Goal: Task Accomplishment & Management: Use online tool/utility

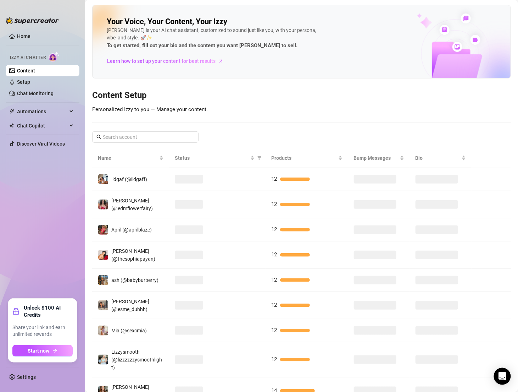
click at [203, 93] on h3 "Content Setup" at bounding box center [301, 95] width 419 height 11
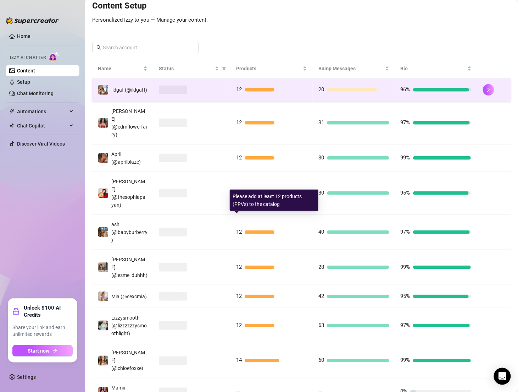
scroll to position [54, 0]
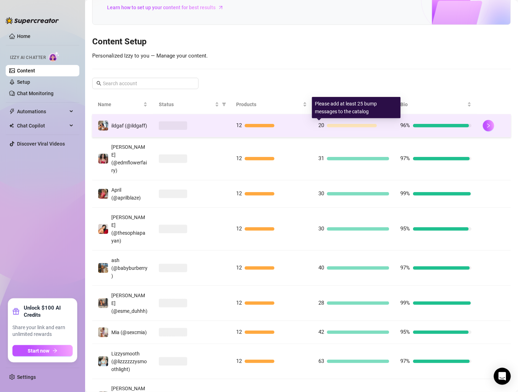
click at [327, 129] on div "20" at bounding box center [354, 125] width 71 height 9
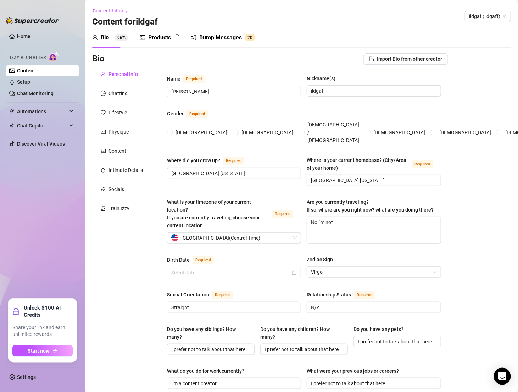
radio input "true"
type input "[DATE]"
click at [228, 38] on div "Bump Messages" at bounding box center [225, 37] width 43 height 9
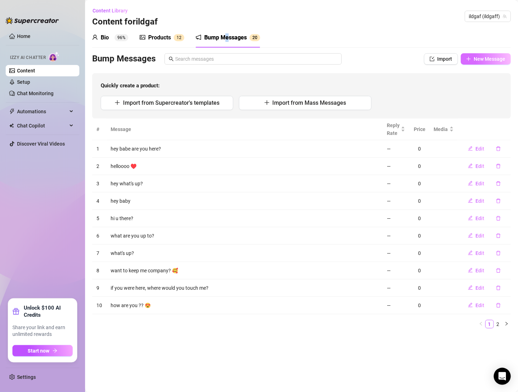
click at [483, 54] on button "New Message" at bounding box center [486, 58] width 50 height 11
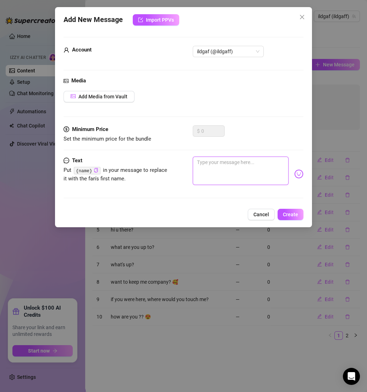
click at [204, 177] on textarea at bounding box center [241, 170] width 96 height 28
paste textarea "Hey.. u there?? Bc I got sum I’m dyin’ to know boo 😈"
type textarea "Hey.. u there?? Bc I got sum I’m dyin’ to know boo 😈"
click at [286, 214] on span "Create" at bounding box center [290, 214] width 15 height 6
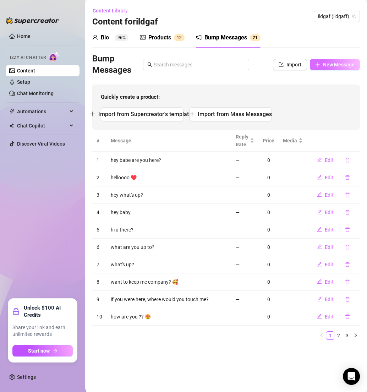
click at [323, 70] on button "New Message" at bounding box center [335, 64] width 50 height 11
click at [317, 66] on icon "plus" at bounding box center [317, 64] width 5 height 5
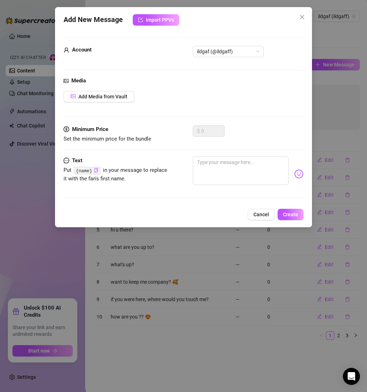
click at [233, 151] on div "Minimum Price Set the minimum price for the bundle $ 0" at bounding box center [183, 140] width 240 height 31
click at [233, 164] on textarea at bounding box center [241, 170] width 96 height 28
paste textarea "Honestly, I want more than ur eyes on me 💗"
type textarea "Honestly, I want more than ur eyes on me 💗"
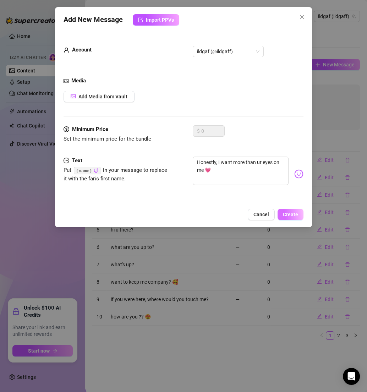
click at [301, 211] on button "Create" at bounding box center [290, 214] width 26 height 11
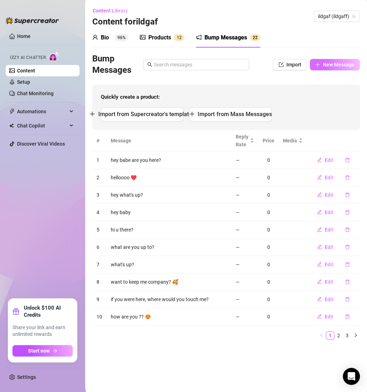
click at [324, 65] on span "New Message" at bounding box center [339, 65] width 32 height 6
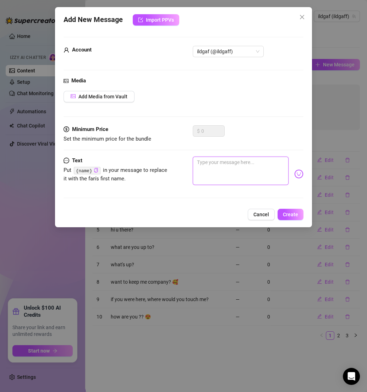
click at [229, 166] on textarea at bounding box center [241, 170] width 96 height 28
paste textarea "I’ve been getting a lot of naughty thoughts [DATE]…"
type textarea "I’ve been getting a lot of naughty thoughts [DATE]…"
click at [287, 211] on span "Create" at bounding box center [290, 214] width 15 height 6
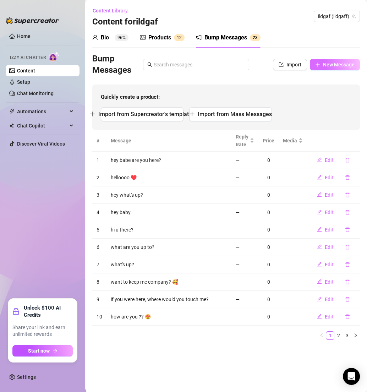
click at [326, 62] on span "New Message" at bounding box center [339, 65] width 32 height 6
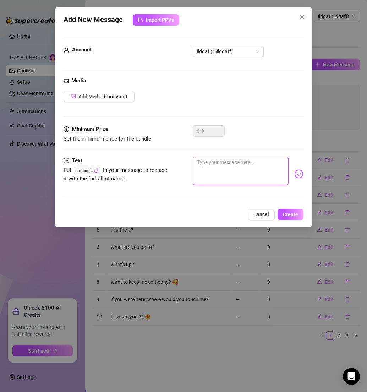
click at [223, 165] on textarea at bounding box center [241, 170] width 96 height 28
paste textarea "I’m feeling a little bold [DATE]…"
type textarea "I’m feeling a little bold [DATE]…"
click at [284, 211] on span "Create" at bounding box center [290, 214] width 15 height 6
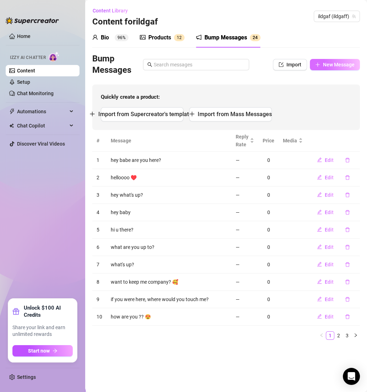
click at [327, 64] on span "New Message" at bounding box center [339, 65] width 32 height 6
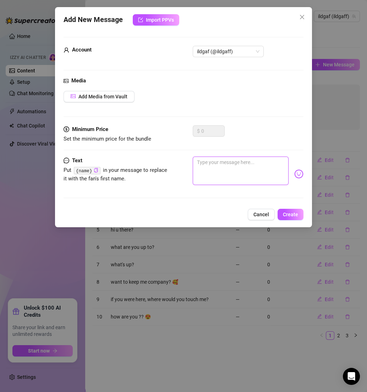
click at [224, 162] on textarea at bounding box center [241, 170] width 96 height 28
paste textarea "are you in the mood for a little fun?"
type textarea "are you in the mood for a little fun?"
click at [282, 209] on button "Create" at bounding box center [290, 214] width 26 height 11
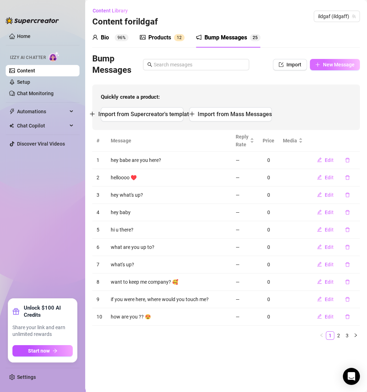
click at [330, 62] on span "New Message" at bounding box center [339, 65] width 32 height 6
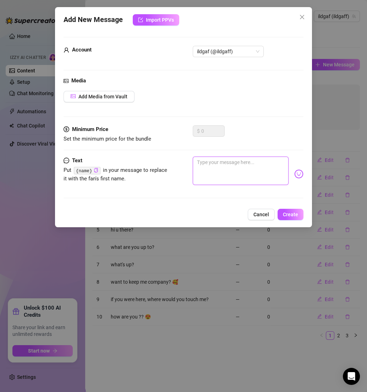
click at [209, 157] on textarea at bounding box center [241, 170] width 96 height 28
paste textarea "I’m in the mood to make your day a little more interesting…"
type textarea "I’m in the mood to make your day a little more interesting…"
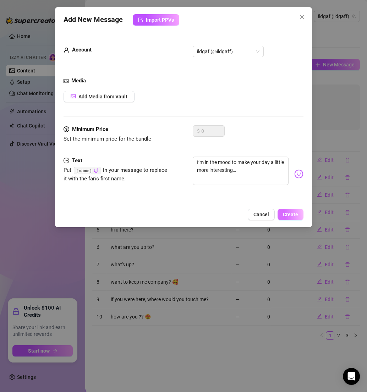
click at [290, 212] on span "Create" at bounding box center [290, 214] width 15 height 6
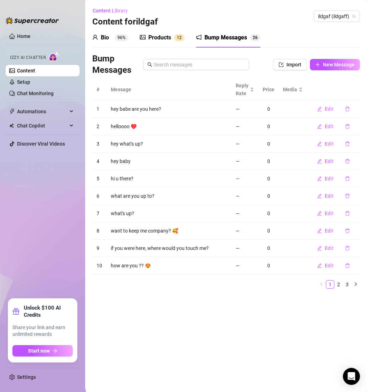
click at [327, 72] on div "Bump Messages Import New Message" at bounding box center [225, 64] width 267 height 23
click at [327, 66] on span "New Message" at bounding box center [339, 65] width 32 height 6
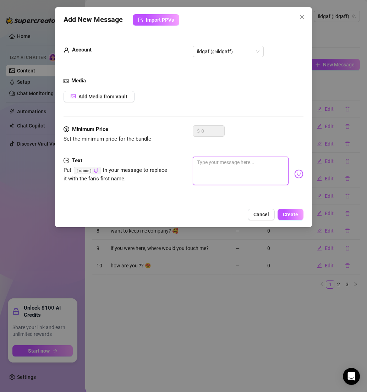
click at [223, 165] on textarea at bounding box center [241, 170] width 96 height 28
paste textarea "I’ve got a little secret I want to share with you…"
type textarea "I’ve got a little secret I want to share with you…"
click at [299, 213] on button "Create" at bounding box center [290, 214] width 26 height 11
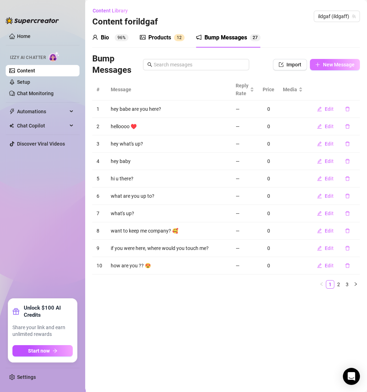
click at [327, 70] on button "New Message" at bounding box center [335, 64] width 50 height 11
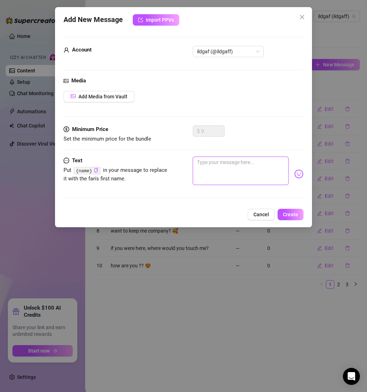
click at [233, 167] on textarea at bounding box center [241, 170] width 96 height 28
paste textarea "Imagine me being with you right now…"
type textarea "Imagine me being with you right now…"
click at [297, 212] on span "Create" at bounding box center [290, 214] width 15 height 6
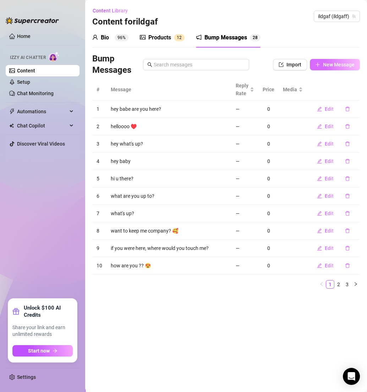
click at [321, 62] on button "New Message" at bounding box center [335, 64] width 50 height 11
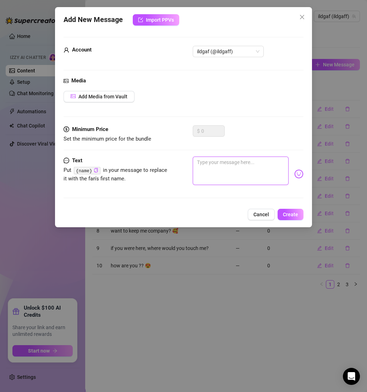
click at [228, 165] on textarea at bounding box center [241, 170] width 96 height 28
paste textarea "You’ve got my full attention, and now I need yours."
type textarea "You’ve got my full attention, and now I need yours."
click at [285, 208] on div "Add New Message Import PPVs Account ildgaf (@ildgaff) Media Add Media from Vaul…" at bounding box center [183, 117] width 257 height 220
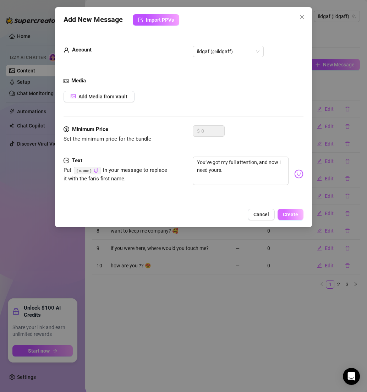
click at [285, 214] on span "Create" at bounding box center [290, 214] width 15 height 6
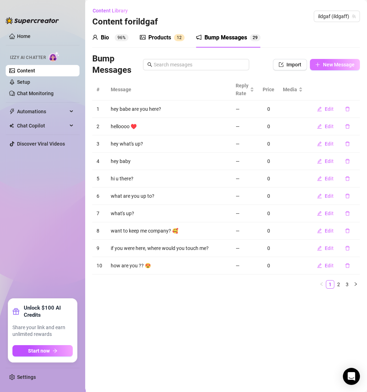
click at [333, 64] on span "New Message" at bounding box center [339, 65] width 32 height 6
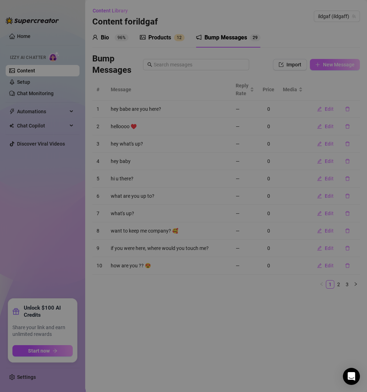
click at [333, 64] on div "Add New Message Import PPVs Account 11542938 Media Add Media from Vault Minimum…" at bounding box center [183, 196] width 367 height 392
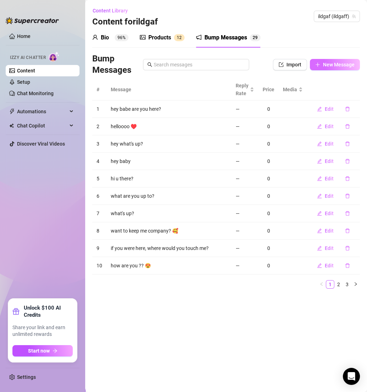
click at [332, 65] on span "New Message" at bounding box center [339, 65] width 32 height 6
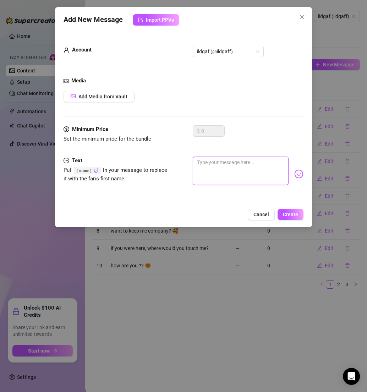
click at [217, 156] on textarea at bounding box center [241, 170] width 96 height 28
click at [217, 163] on textarea at bounding box center [241, 170] width 96 height 28
paste textarea "I’m feeling playful [DATE]…"
type textarea "I’m feeling playful [DATE]…"
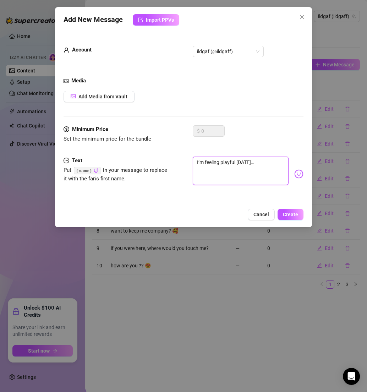
drag, startPoint x: 233, startPoint y: 160, endPoint x: 266, endPoint y: 161, distance: 33.0
click at [266, 161] on textarea "I’m feeling playful [DATE]…" at bounding box center [241, 170] width 96 height 28
drag, startPoint x: 261, startPoint y: 161, endPoint x: 240, endPoint y: 160, distance: 21.3
click at [240, 160] on textarea "I’m feeling playful [DATE]…" at bounding box center [241, 170] width 96 height 28
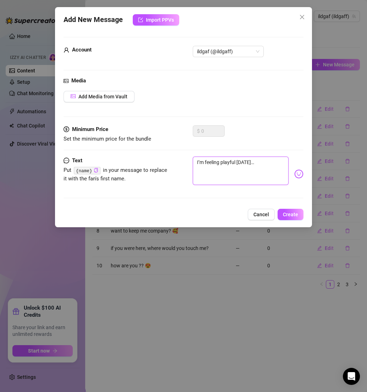
type textarea "I’m feeling playful to"
type textarea "I’m feeling playful t"
type textarea "I’m feeling playful"
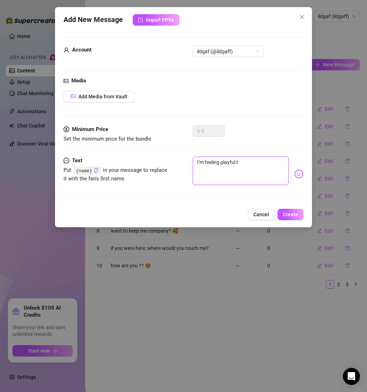
type textarea "I’m feeling playful"
type textarea "I’m feeling playful r"
type textarea "I’m feeling playful ri"
type textarea "I’m feeling playful rig"
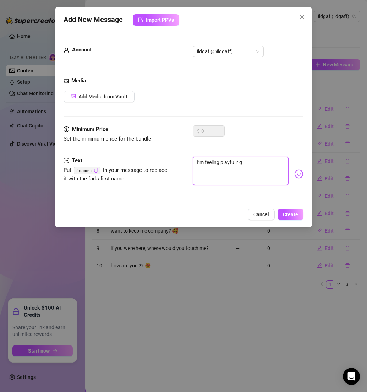
type textarea "I’m feeling playful righ"
type textarea "I’m feeling playful right"
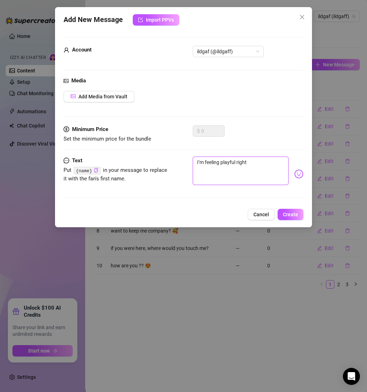
type textarea "I’m feeling playful right"
type textarea "I’m feeling playful right n"
type textarea "I’m feeling playful right no"
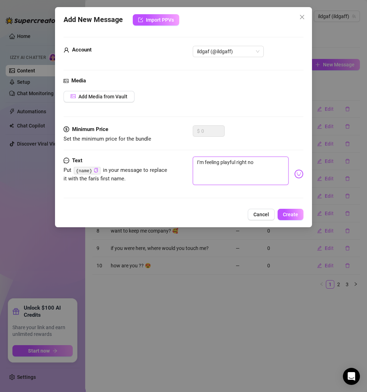
type textarea "I’m feeling playful right now"
type textarea "I’m feeling playful right now."
type textarea "I’m feeling playful right now.."
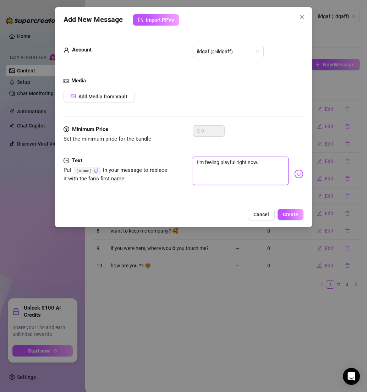
type textarea "I’m feeling playful right now.."
type textarea "I’m feeling playful right now..."
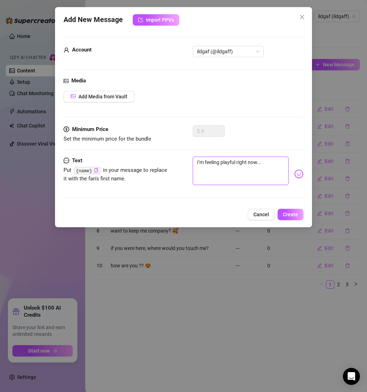
type textarea "I’m feeling playful right now..."
click at [282, 216] on button "Create" at bounding box center [290, 214] width 26 height 11
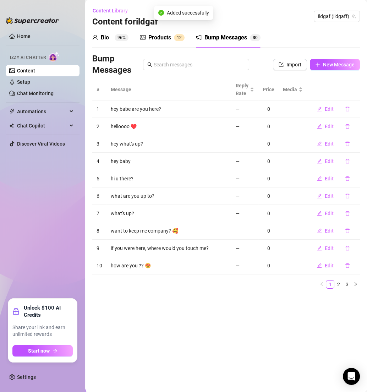
click at [35, 71] on link "Content" at bounding box center [26, 71] width 18 height 6
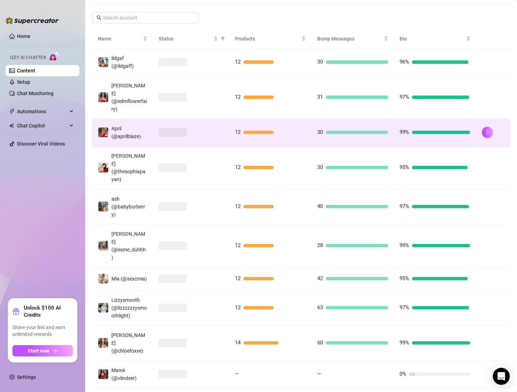
scroll to position [127, 0]
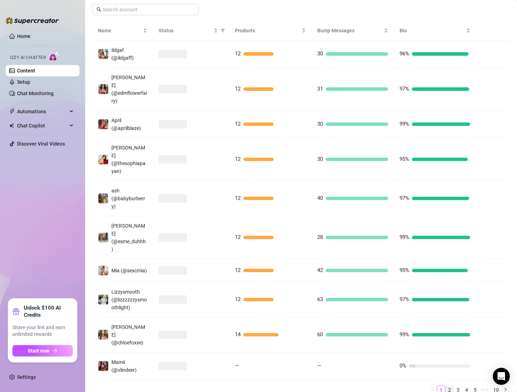
click at [446, 386] on link "2" at bounding box center [450, 390] width 8 height 8
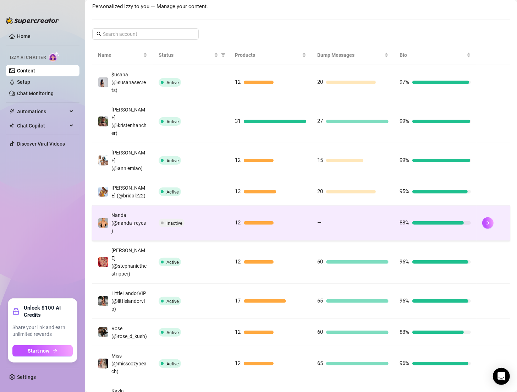
scroll to position [64, 0]
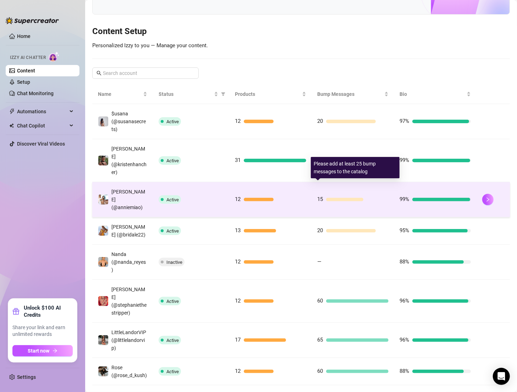
click at [312, 188] on td "15" at bounding box center [353, 199] width 82 height 35
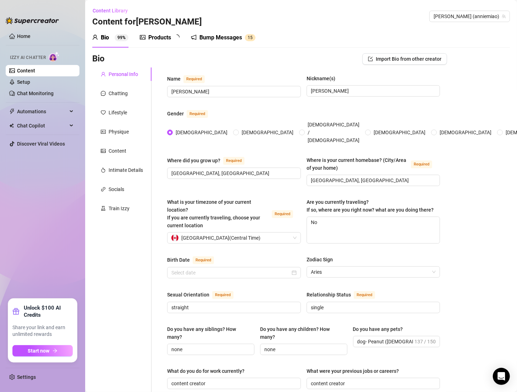
type input "[DATE]"
click at [233, 39] on div "Bump Messages" at bounding box center [225, 37] width 43 height 9
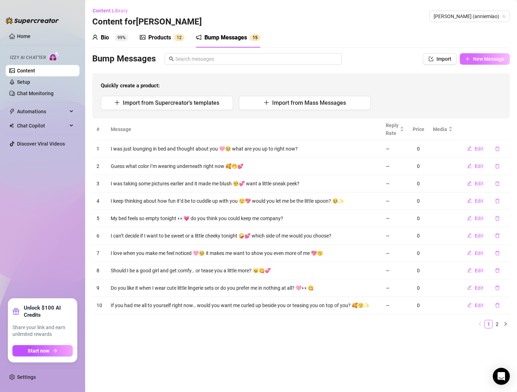
click at [476, 62] on button "New Message" at bounding box center [485, 58] width 50 height 11
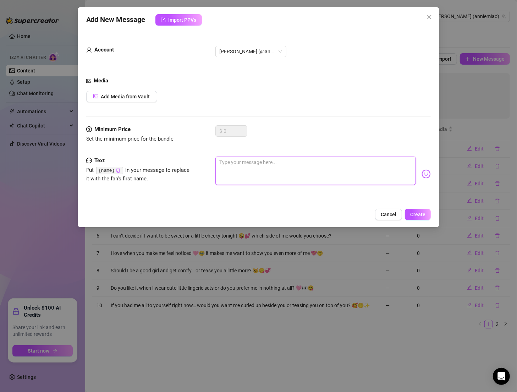
click at [264, 164] on textarea at bounding box center [315, 170] width 201 height 28
paste textarea "Hey love 😙 just wanted to remind you how much I appreciate you 🥰💖"
type textarea "Hey love 😙 just wanted to remind you how much I appreciate you 🥰💖"
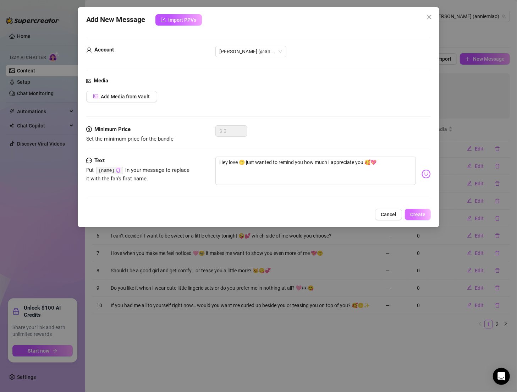
click at [416, 211] on span "Create" at bounding box center [417, 214] width 15 height 6
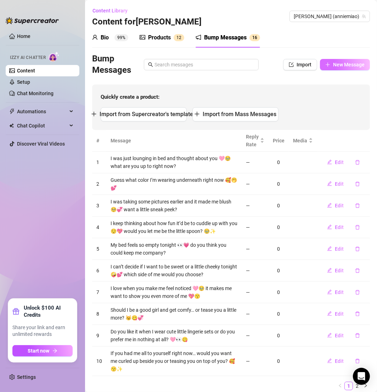
click at [333, 63] on span "New Message" at bounding box center [349, 65] width 32 height 6
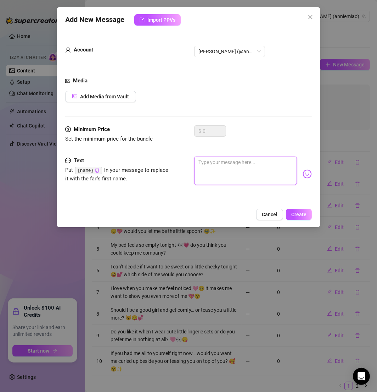
click at [214, 167] on textarea at bounding box center [245, 170] width 103 height 28
paste textarea "“Been thinking about you [DATE], just wanted to check in and say hey 🩷✨"
type textarea "“Been thinking about you [DATE], just wanted to check in and say hey 🩷✨"
click at [200, 160] on textarea "“Been thinking about you [DATE], just wanted to check in and say hey 🩷✨" at bounding box center [245, 170] width 103 height 28
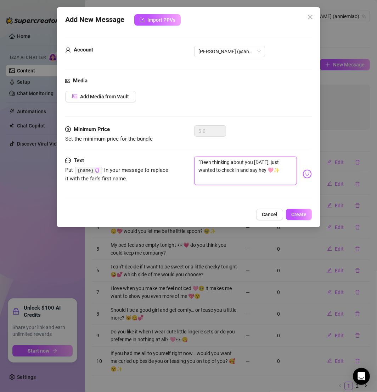
type textarea "Been thinking about you [DATE], just wanted to check in and say hey 🩷✨"
click at [303, 214] on span "Create" at bounding box center [299, 214] width 15 height 6
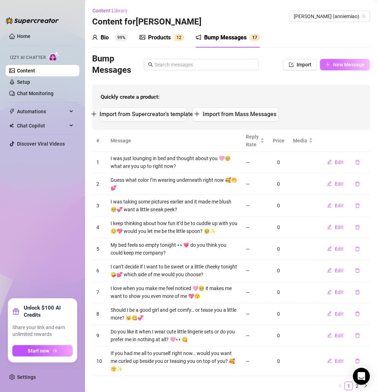
click at [339, 59] on button "New Message" at bounding box center [345, 64] width 50 height 11
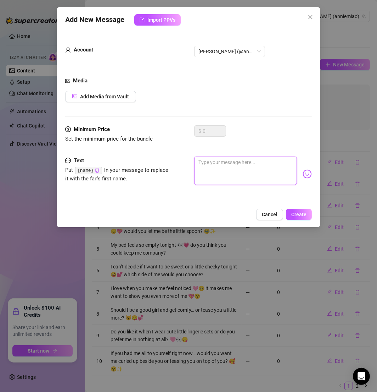
click at [212, 168] on textarea at bounding box center [245, 170] width 103 height 28
paste textarea "I’m sending you some sweet vibes [DATE] 😘 hope you’re having a good one 💕"
type textarea "I’m sending you some sweet vibes [DATE] 😘 hope you’re having a good one 💕"
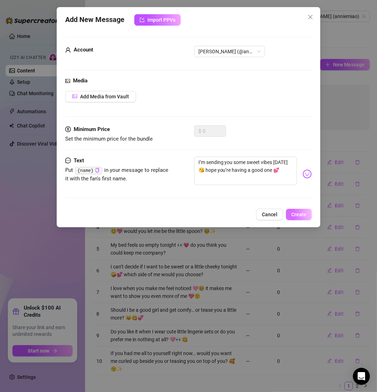
click at [303, 212] on span "Create" at bounding box center [299, 214] width 15 height 6
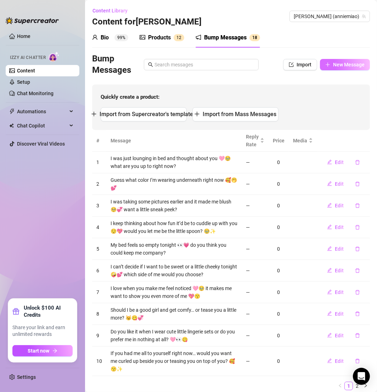
click at [335, 68] on button "New Message" at bounding box center [345, 64] width 50 height 11
click at [334, 61] on button "New Message" at bounding box center [345, 64] width 50 height 11
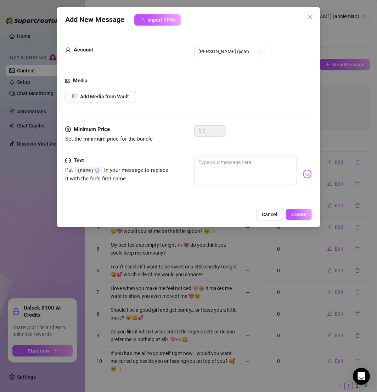
click at [221, 154] on div "Minimum Price Set the minimum price for the bundle $ 0" at bounding box center [188, 140] width 247 height 31
click at [220, 165] on textarea at bounding box center [245, 170] width 103 height 28
paste textarea "Hi my love, can’t stop thinking about our last chat 🥹💖"
type textarea "Hi my love, can’t stop thinking about our last chat 🥹💖"
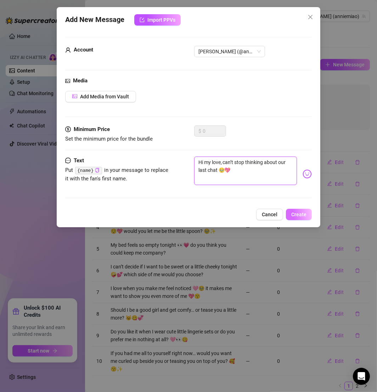
type textarea "Hi my love, can’t stop thinking about our last chat 🥹💖"
click at [296, 213] on span "Create" at bounding box center [299, 214] width 15 height 6
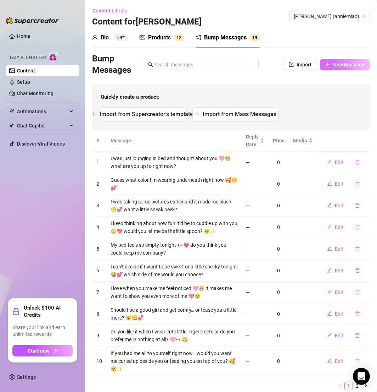
click at [333, 62] on span "New Message" at bounding box center [349, 65] width 32 height 6
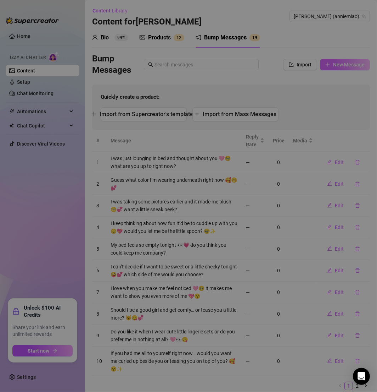
click at [327, 62] on div "Add New Message Import PPVs Account 15916165 Media Add Media from Vault Minimum…" at bounding box center [188, 196] width 377 height 392
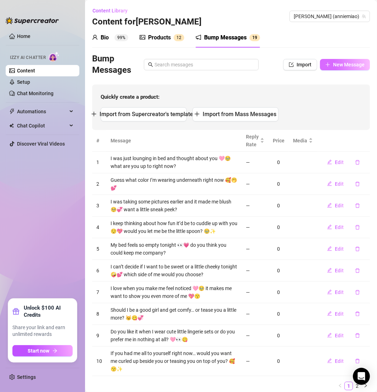
click at [333, 62] on span "New Message" at bounding box center [349, 65] width 32 height 6
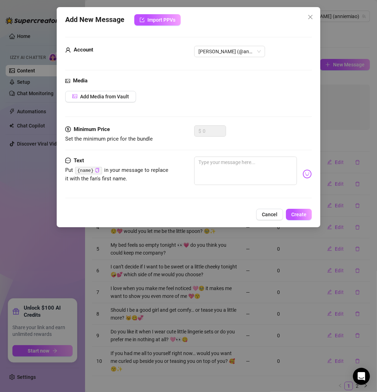
click at [231, 188] on div at bounding box center [253, 173] width 118 height 35
click at [229, 161] on textarea at bounding box center [245, 170] width 103 height 28
paste textarea "Come say hi, I miss your messages 🥰💬"
type textarea "Come say hi, I miss your messages 🥰💬"
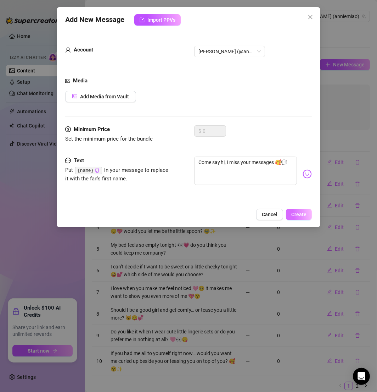
click at [299, 213] on span "Create" at bounding box center [299, 214] width 15 height 6
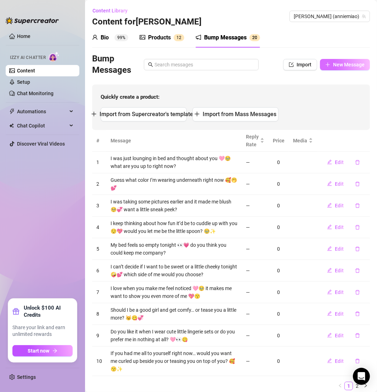
click at [333, 65] on span "New Message" at bounding box center [349, 65] width 32 height 6
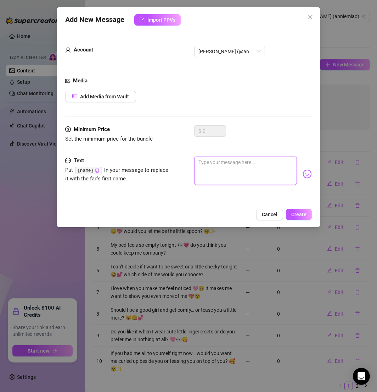
click at [217, 168] on textarea at bounding box center [245, 170] width 103 height 28
paste textarea "I’ve got something extra sweet just for you… wanna see? 👀💖"
type textarea "I’ve got something extra sweet just for you… wanna see? 👀💖"
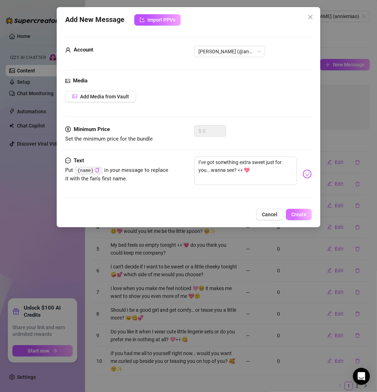
click at [287, 213] on button "Create" at bounding box center [299, 214] width 26 height 11
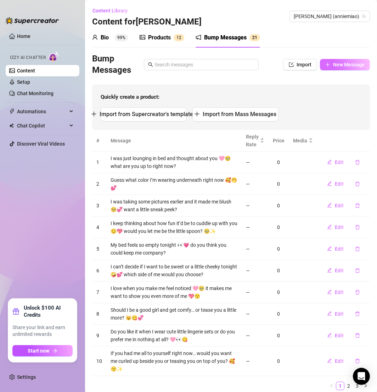
click at [324, 62] on button "New Message" at bounding box center [345, 64] width 50 height 11
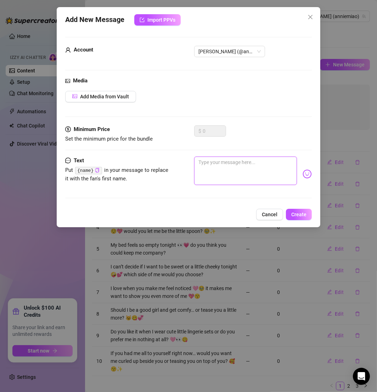
click at [220, 159] on textarea at bounding box center [245, 170] width 103 height 28
paste textarea "You always make my day a little brighter 😌💫"
type textarea "You always make my day a little brighter 😌💫"
click at [297, 213] on span "Create" at bounding box center [299, 214] width 15 height 6
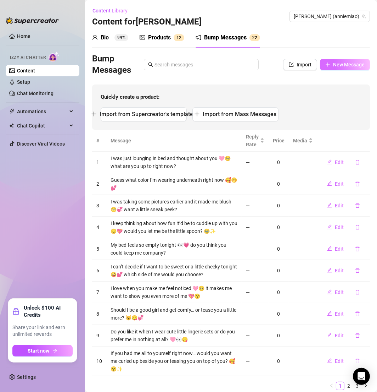
click at [330, 61] on button "New Message" at bounding box center [345, 64] width 50 height 11
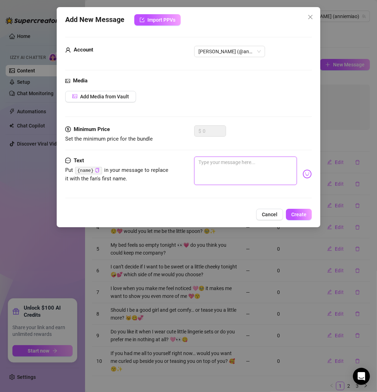
click at [233, 173] on textarea at bounding box center [245, 170] width 103 height 28
paste textarea "I was just thinking about how cute you are 😘 I’m smiling so big right now 🥰✨"
type textarea "I was just thinking about how cute you are 😘 I’m smiling so big right now 🥰✨"
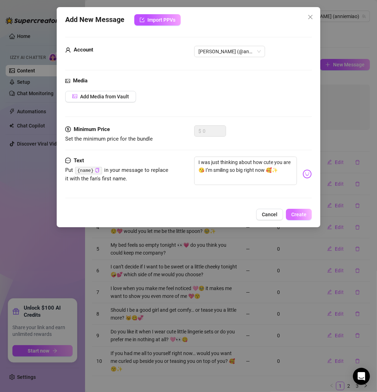
click at [297, 217] on button "Create" at bounding box center [299, 214] width 26 height 11
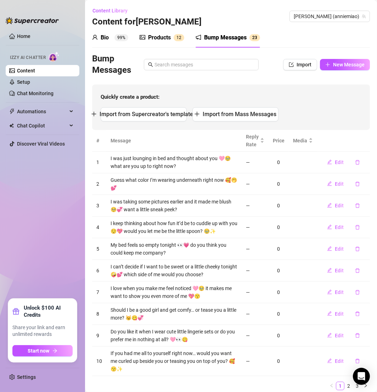
click at [343, 71] on div "Bump Messages Import New Message" at bounding box center [231, 64] width 278 height 23
click at [334, 64] on span "New Message" at bounding box center [349, 65] width 32 height 6
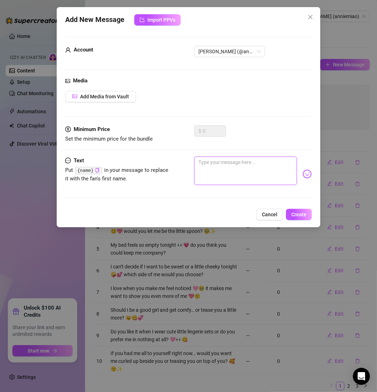
click at [260, 177] on textarea at bounding box center [245, 170] width 103 height 28
paste textarea "Let’s keep this vibe going, shall we? 😏💖"
type textarea "Let’s keep this vibe going, shall we? 😏💖"
click at [306, 213] on span "Create" at bounding box center [299, 214] width 15 height 6
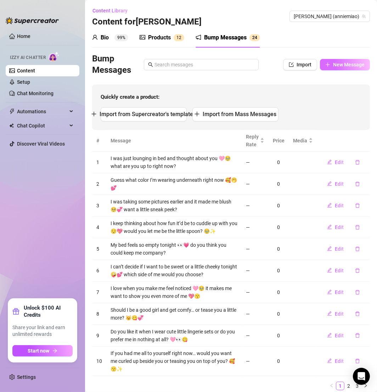
click at [337, 66] on span "New Message" at bounding box center [349, 65] width 32 height 6
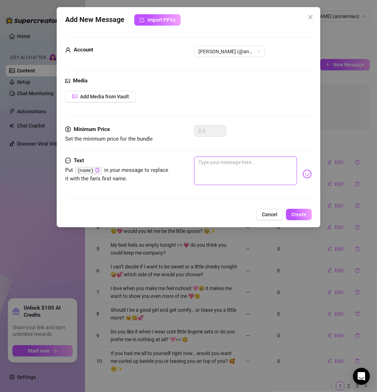
click at [224, 176] on textarea at bounding box center [245, 170] width 103 height 28
paste textarea "You’ve been on my mind lately 😙 how’s your day going, baby? 💕"
type textarea "You’ve been on my mind lately 😙 how’s your day going, baby? 💕"
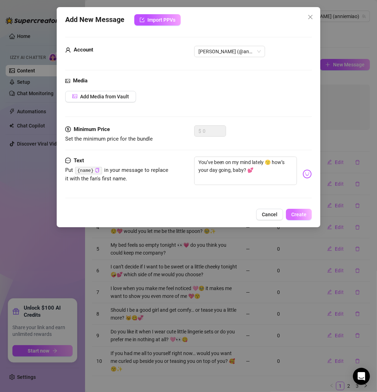
click at [300, 215] on span "Create" at bounding box center [299, 214] width 15 height 6
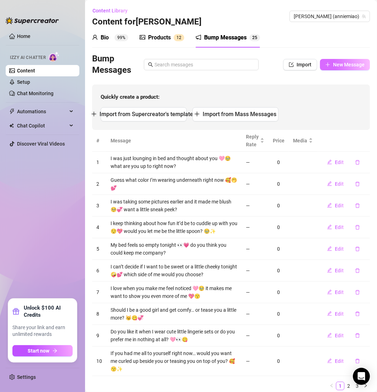
click at [328, 68] on button "New Message" at bounding box center [345, 64] width 50 height 11
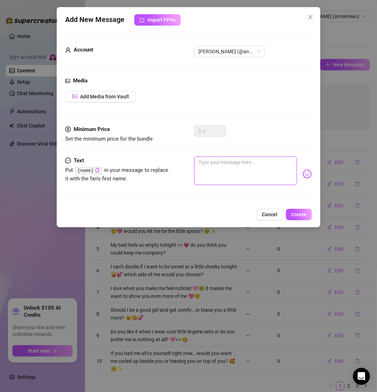
click at [221, 159] on textarea at bounding box center [245, 170] width 103 height 28
paste textarea "How’s my favorite person doing [DATE]? 🥹💬"
type textarea "How’s my favorite person doing [DATE]? 🥹💬"
click at [306, 217] on button "Create" at bounding box center [299, 214] width 26 height 11
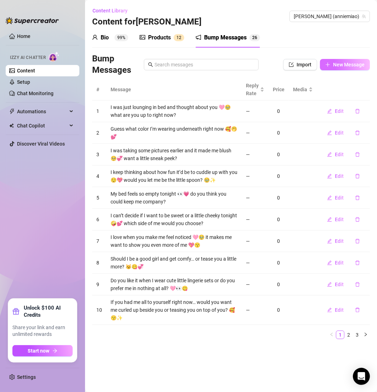
click at [349, 62] on span "New Message" at bounding box center [349, 65] width 32 height 6
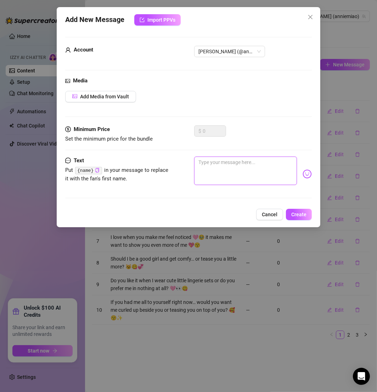
click at [224, 173] on textarea at bounding box center [245, 170] width 103 height 28
paste textarea "“Don’t leave me hanging, love 😘 I’m waiting for your message 🩷"
type textarea "“Don’t leave me hanging, love 😘 I’m waiting for your message 🩷"
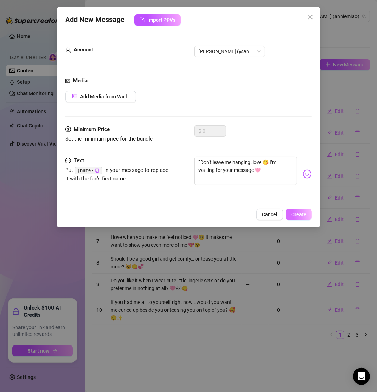
click at [298, 214] on span "Create" at bounding box center [299, 214] width 15 height 6
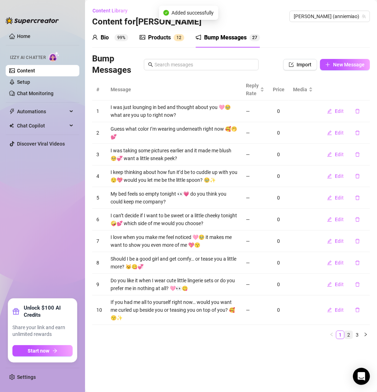
click at [350, 334] on link "2" at bounding box center [349, 335] width 8 height 8
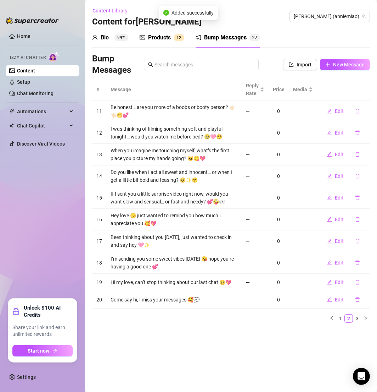
click at [360, 332] on main "Content Library Content for [PERSON_NAME] [PERSON_NAME] (anniemiao) Bio 99% Pro…" at bounding box center [231, 196] width 292 height 392
click at [361, 317] on link "3" at bounding box center [358, 318] width 8 height 8
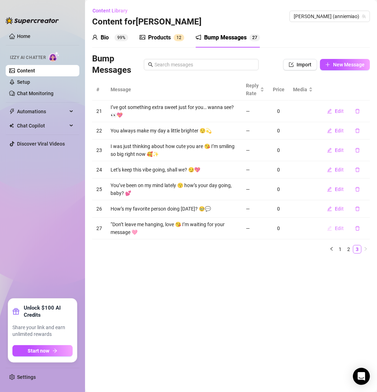
click at [342, 228] on span "Edit" at bounding box center [339, 228] width 9 height 6
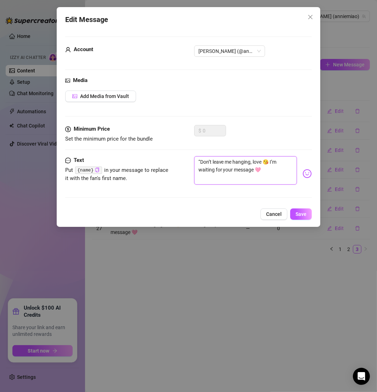
click at [200, 161] on textarea "“Don’t leave me hanging, love 😘 I’m waiting for your message 🩷" at bounding box center [245, 170] width 103 height 28
type textarea "Don’t leave me hanging, love 😘 I’m waiting for your message 🩷"
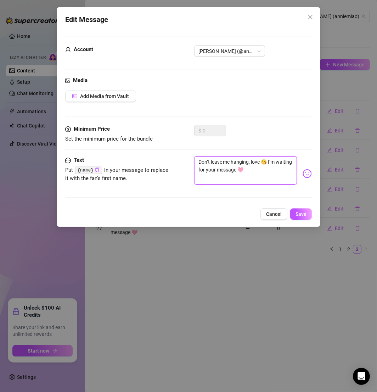
type textarea "Don’t leave me hanging, love 😘 I’m waiting for your message 🩷"
click at [296, 208] on button "Save" at bounding box center [302, 213] width 22 height 11
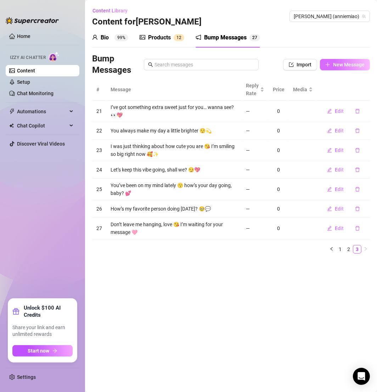
click at [332, 63] on button "New Message" at bounding box center [345, 64] width 50 height 11
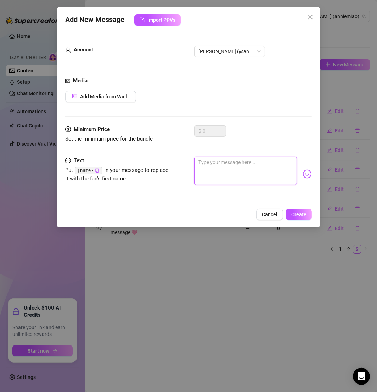
click at [259, 165] on textarea at bounding box center [245, 170] width 103 height 28
paste textarea "Hey cutie, just wanted to remind you how special you are to me 💖✨"
type textarea "Hey cutie, just wanted to remind you how special you are to me 💖✨"
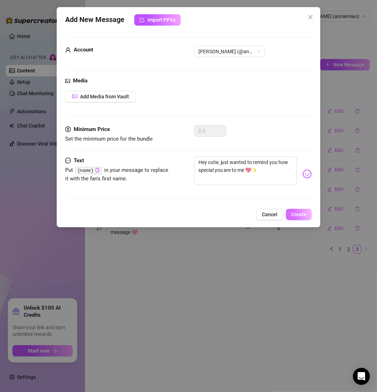
click at [296, 216] on span "Create" at bounding box center [299, 214] width 15 height 6
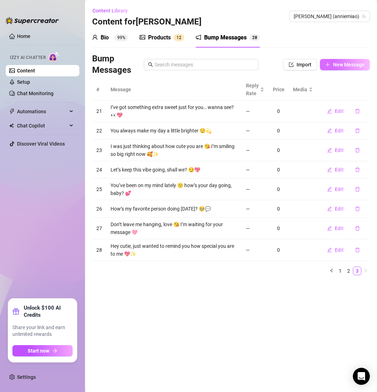
click at [338, 62] on span "New Message" at bounding box center [349, 65] width 32 height 6
click at [332, 61] on button "New Message" at bounding box center [345, 64] width 50 height 11
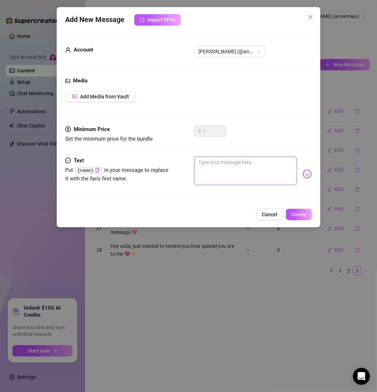
click at [223, 182] on textarea at bounding box center [245, 170] width 103 height 28
paste textarea "I love talking to you… it’s always the highlight of my day 😘🥰"
type textarea "I love talking to you… it’s always the highlight of my day 😘🥰"
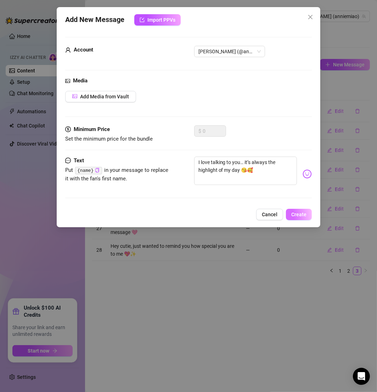
click at [299, 212] on span "Create" at bounding box center [299, 214] width 15 height 6
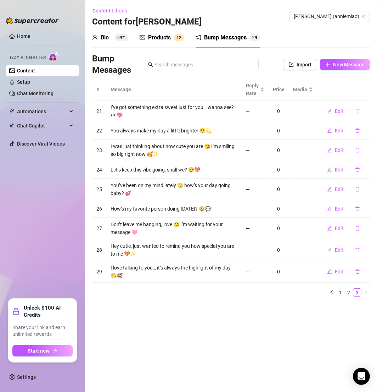
click at [334, 71] on div "Bump Messages Import New Message" at bounding box center [231, 64] width 278 height 23
click at [334, 63] on span "New Message" at bounding box center [349, 65] width 32 height 6
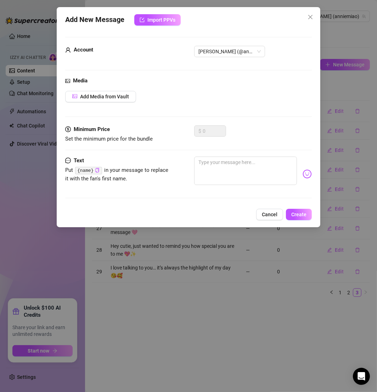
click at [242, 149] on div "Minimum Price Set the minimum price for the bundle $ 0" at bounding box center [188, 140] width 247 height 31
click at [243, 162] on textarea at bounding box center [245, 170] width 103 height 28
paste textarea "Can’t wait to hear from you, I’m so excited to chat! 🥹"
type textarea "Can’t wait to hear from you, I’m so excited to chat! 🥹"
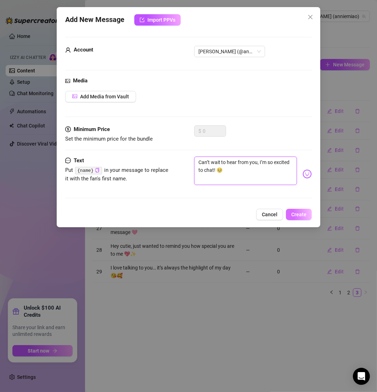
type textarea "Can’t wait to hear from you, I’m so excited to chat! 🥹"
click at [300, 213] on span "Create" at bounding box center [299, 214] width 15 height 6
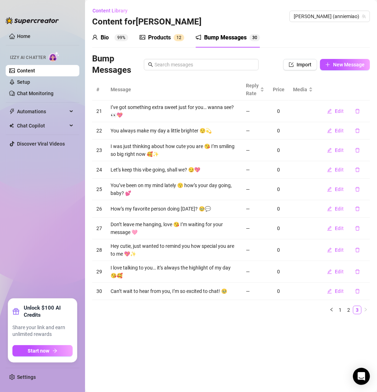
click at [35, 71] on link "Content" at bounding box center [26, 71] width 18 height 6
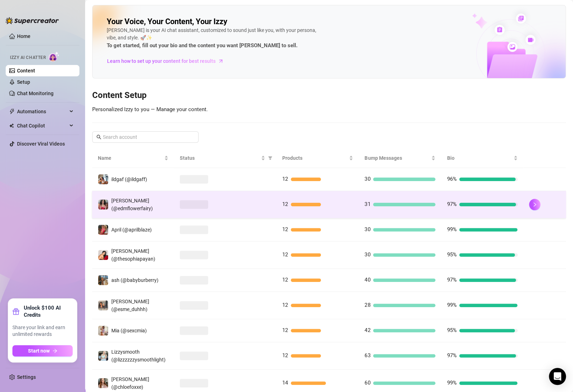
scroll to position [63, 0]
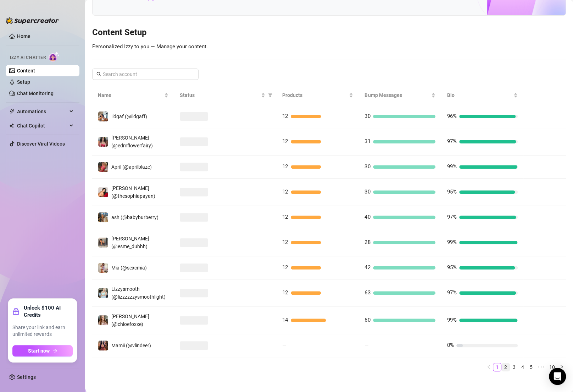
click at [502, 363] on link "2" at bounding box center [506, 367] width 8 height 8
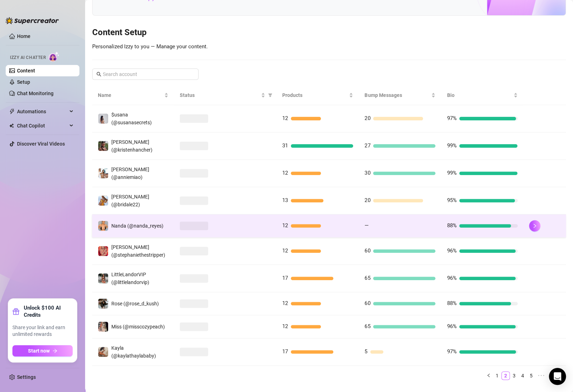
click at [380, 221] on td "—" at bounding box center [400, 225] width 82 height 23
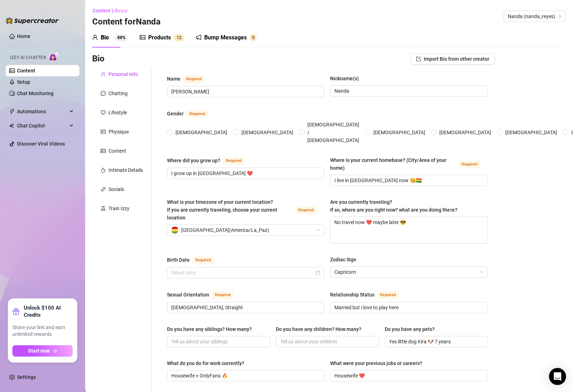
radio input "true"
click at [243, 42] on div "Bump Messages 0" at bounding box center [226, 38] width 61 height 20
